Goal: Task Accomplishment & Management: Manage account settings

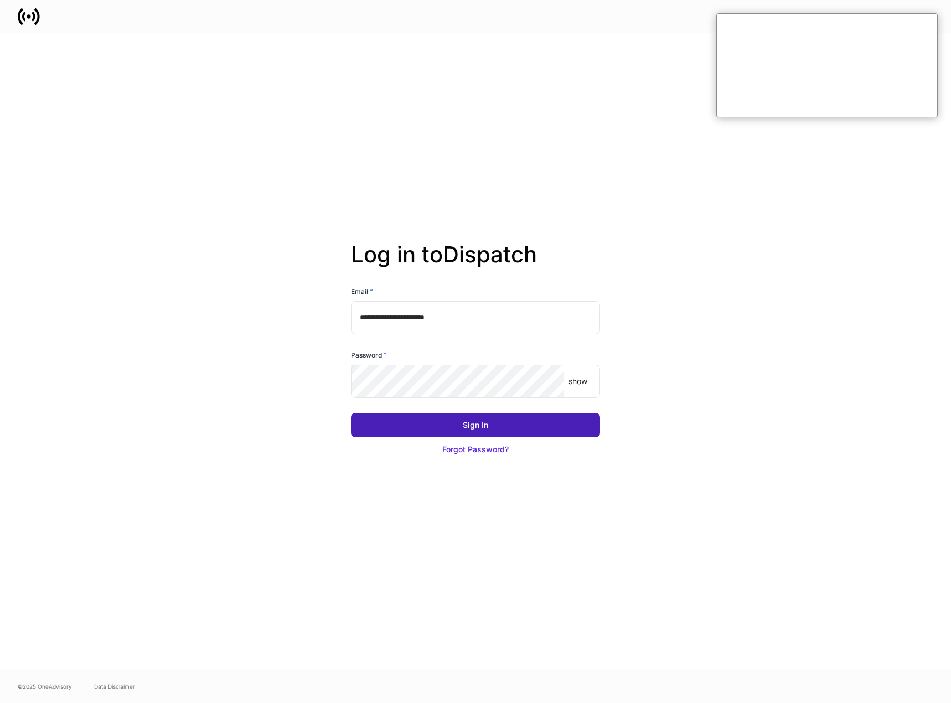
click at [455, 430] on button "Sign In" at bounding box center [475, 425] width 249 height 24
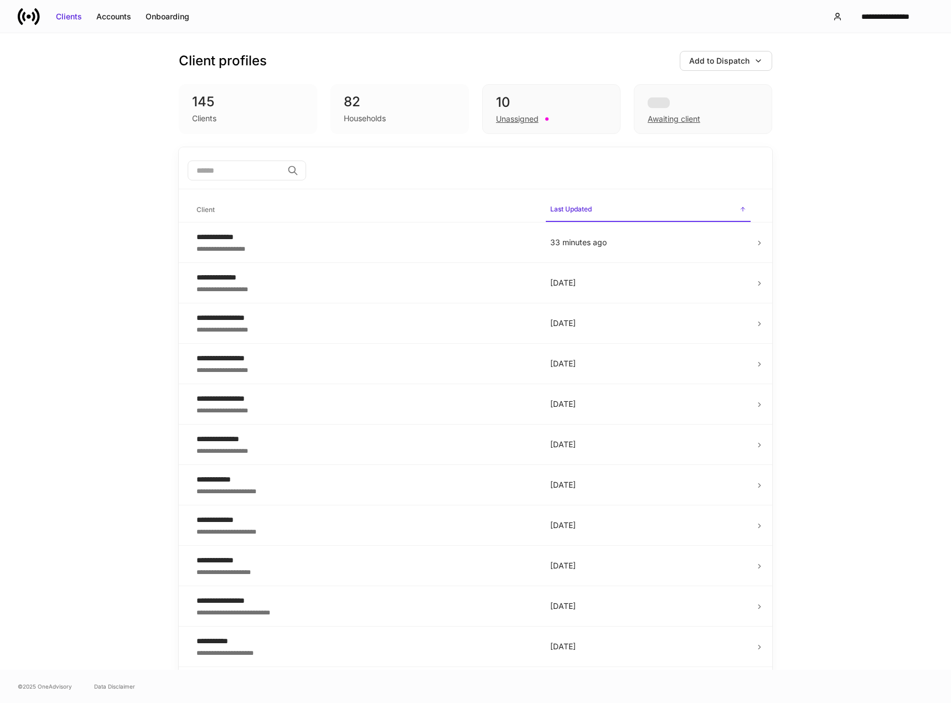
click at [240, 172] on input "search" at bounding box center [235, 171] width 95 height 20
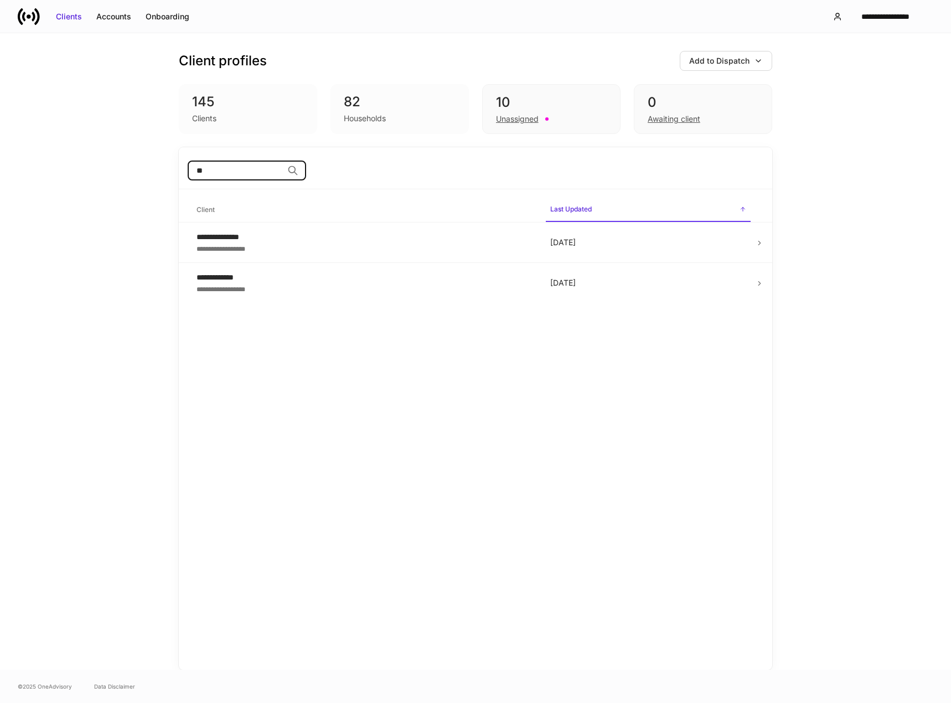
type input "*"
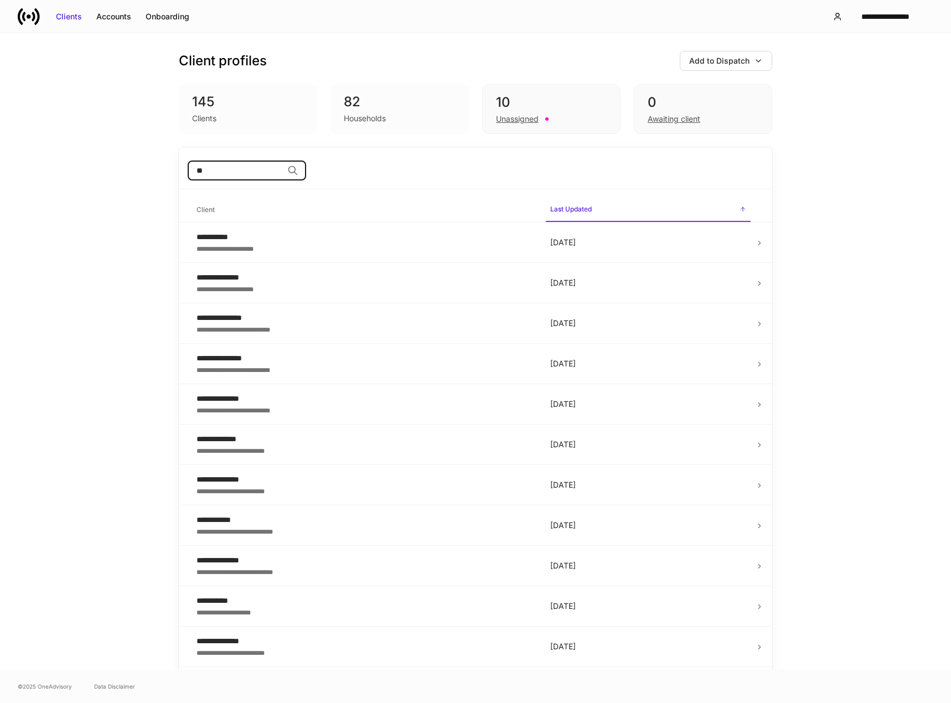
type input "*"
